Goal: Task Accomplishment & Management: Use online tool/utility

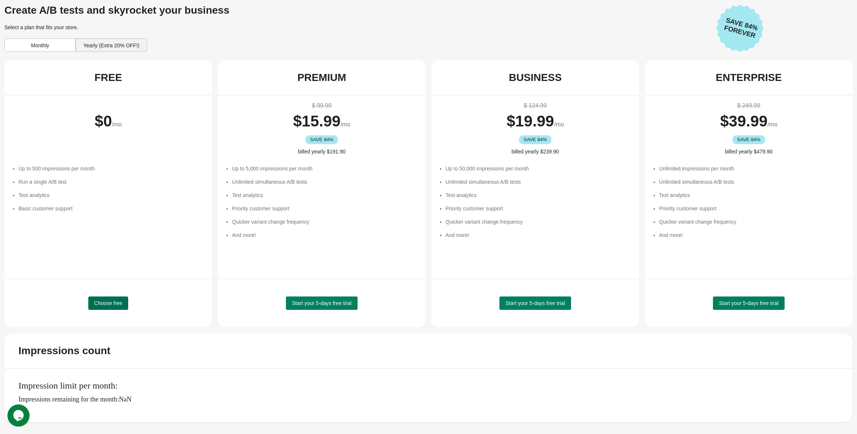
click at [113, 298] on button "Choose free" at bounding box center [108, 302] width 40 height 13
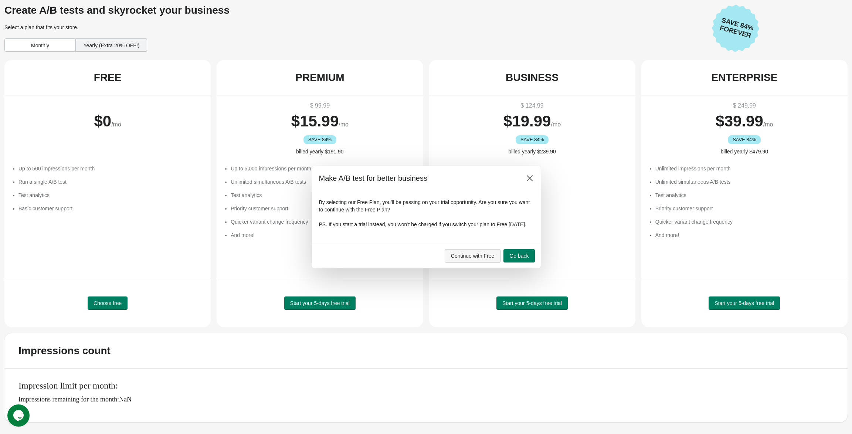
click at [479, 262] on button "Continue with Free" at bounding box center [473, 255] width 56 height 13
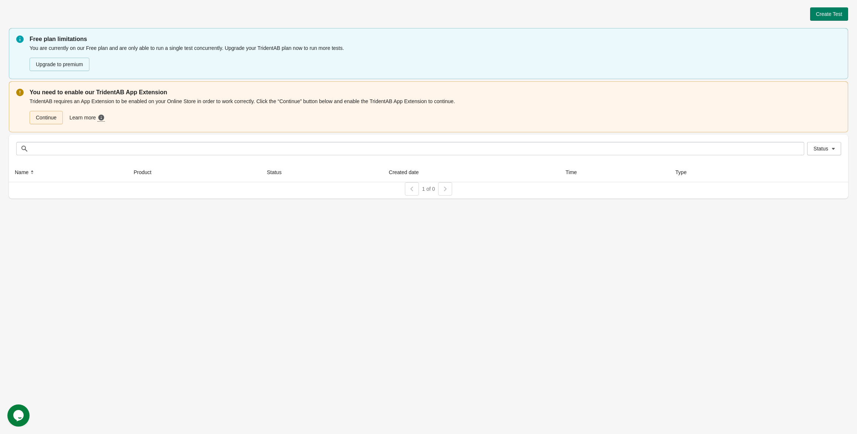
click at [50, 114] on link "Continue" at bounding box center [46, 117] width 33 height 13
click at [821, 11] on span "Create Test" at bounding box center [829, 14] width 26 height 6
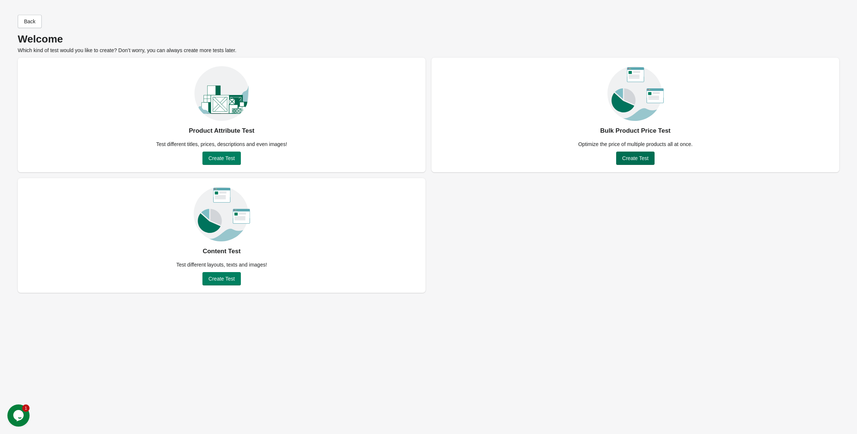
click at [630, 154] on button "Create Test" at bounding box center [635, 158] width 38 height 13
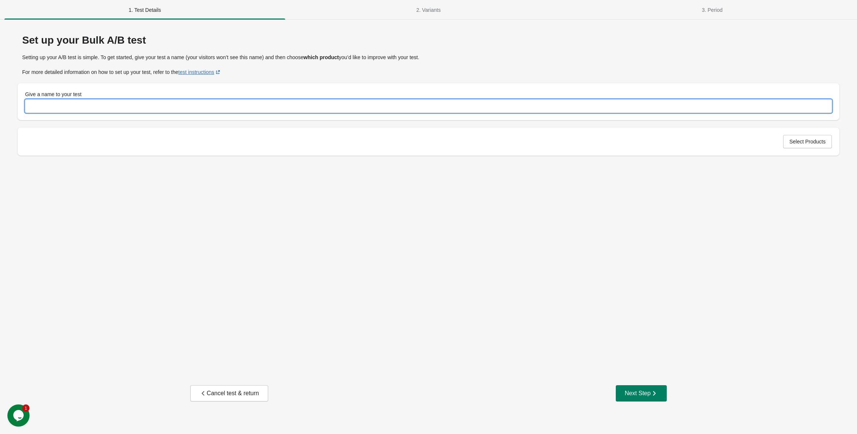
click at [277, 101] on input "Give a name to your test" at bounding box center [428, 105] width 807 height 13
type input "******"
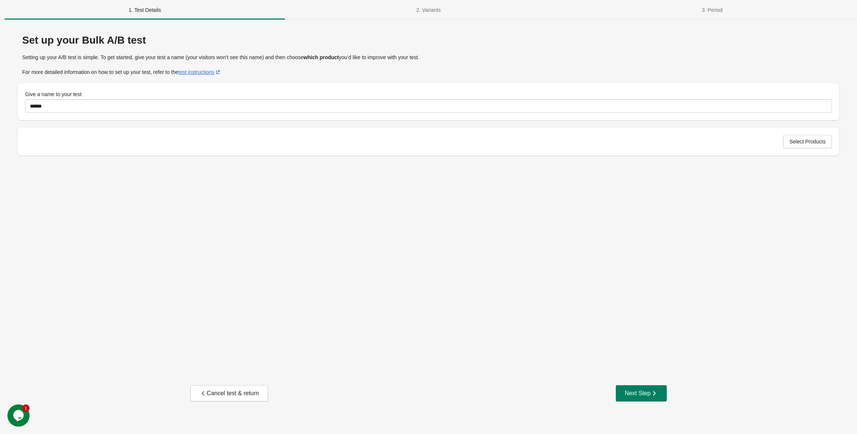
click at [358, 156] on div "Set up your Bulk A/B test Setting up your A/B test is simple. To get started, g…" at bounding box center [429, 93] width 822 height 132
click at [787, 147] on button "Select Products" at bounding box center [807, 141] width 49 height 13
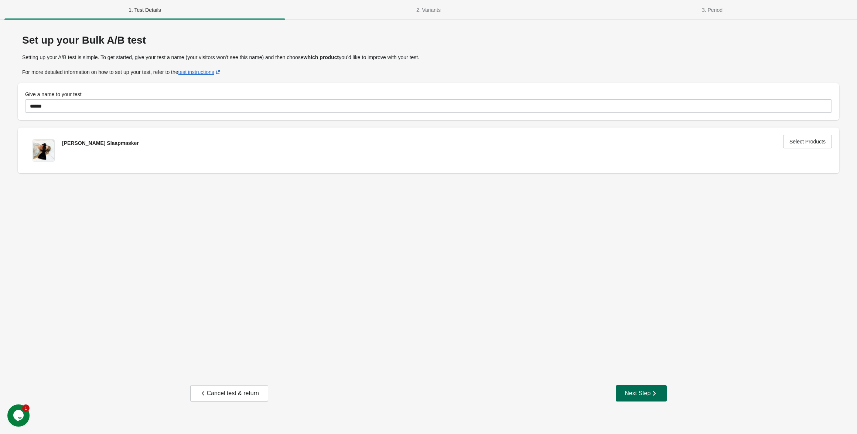
click at [633, 389] on div "Next Step" at bounding box center [641, 392] width 33 height 7
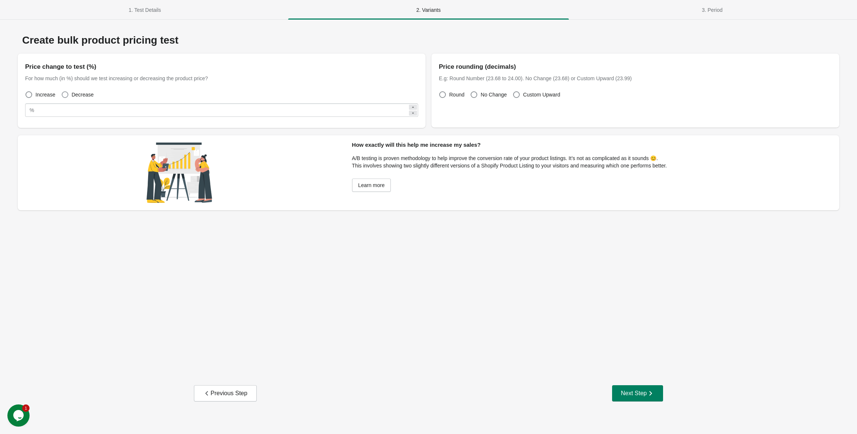
click at [65, 96] on span at bounding box center [65, 94] width 7 height 7
click at [24, 91] on div "Increase Decrease" at bounding box center [218, 92] width 399 height 16
click at [30, 96] on span at bounding box center [28, 94] width 7 height 7
click at [517, 93] on span at bounding box center [516, 94] width 7 height 7
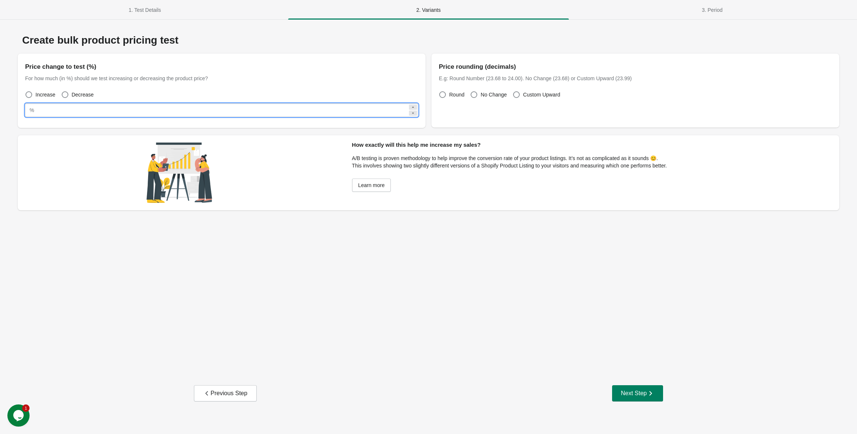
click at [262, 108] on input "**" at bounding box center [222, 109] width 371 height 13
type input "**"
click at [283, 96] on div "Increase Decrease" at bounding box center [218, 92] width 399 height 16
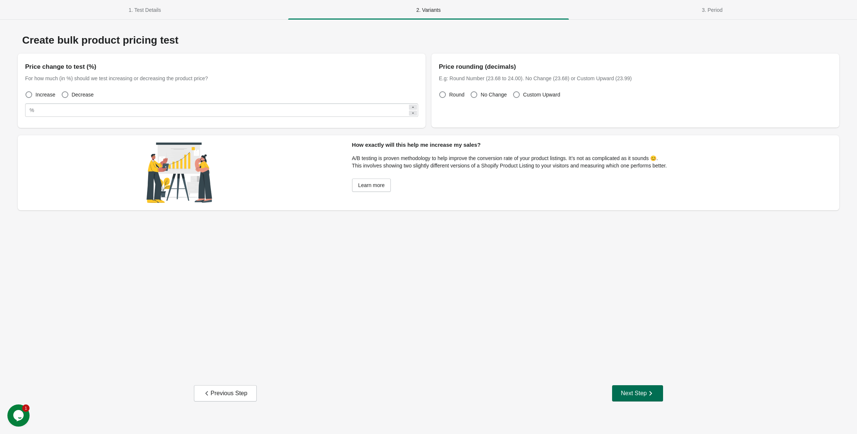
click at [631, 390] on div "Next Step" at bounding box center [637, 392] width 33 height 7
